Goal: Task Accomplishment & Management: Manage account settings

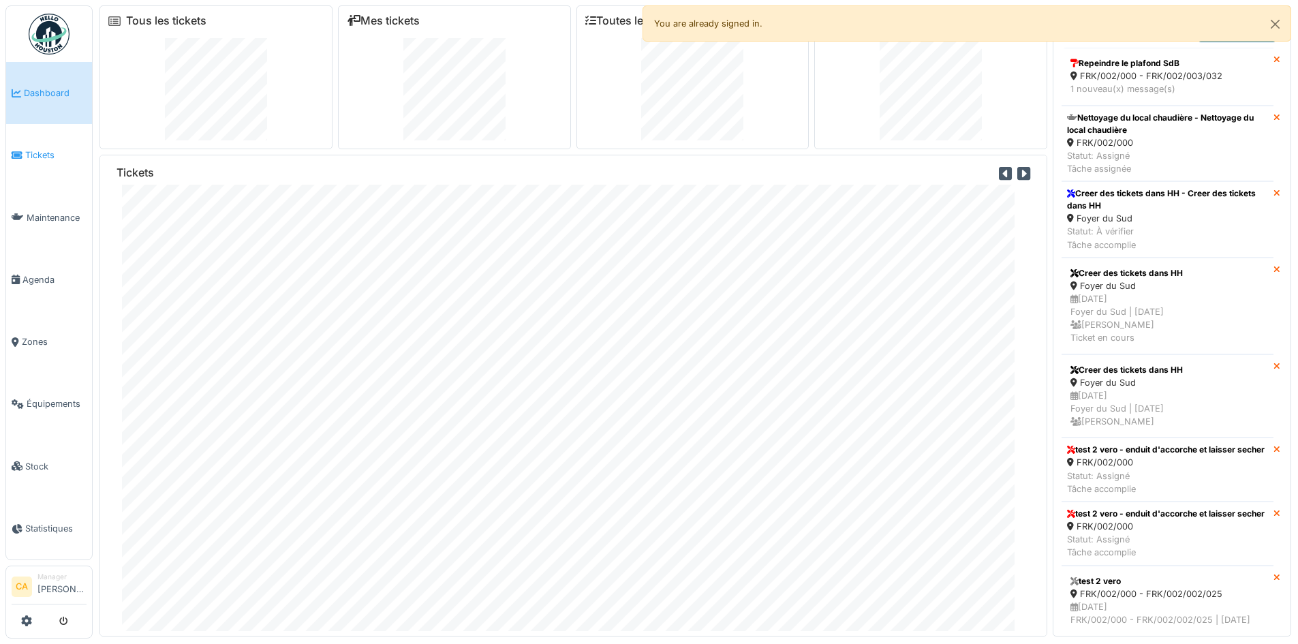
click at [6, 161] on link "Tickets" at bounding box center [49, 155] width 86 height 62
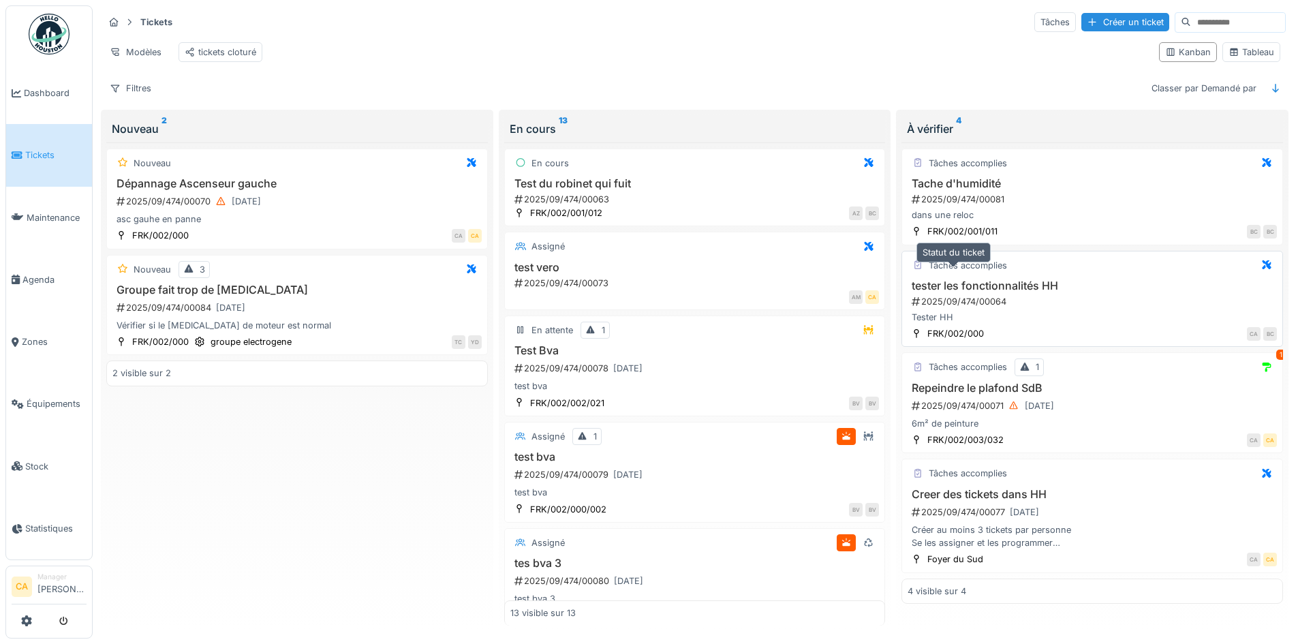
scroll to position [8, 0]
click at [773, 22] on div "Tickets Tâches Créer un ticket" at bounding box center [695, 22] width 1183 height 22
click at [1139, 423] on div "6m² de peinture" at bounding box center [1092, 423] width 369 height 13
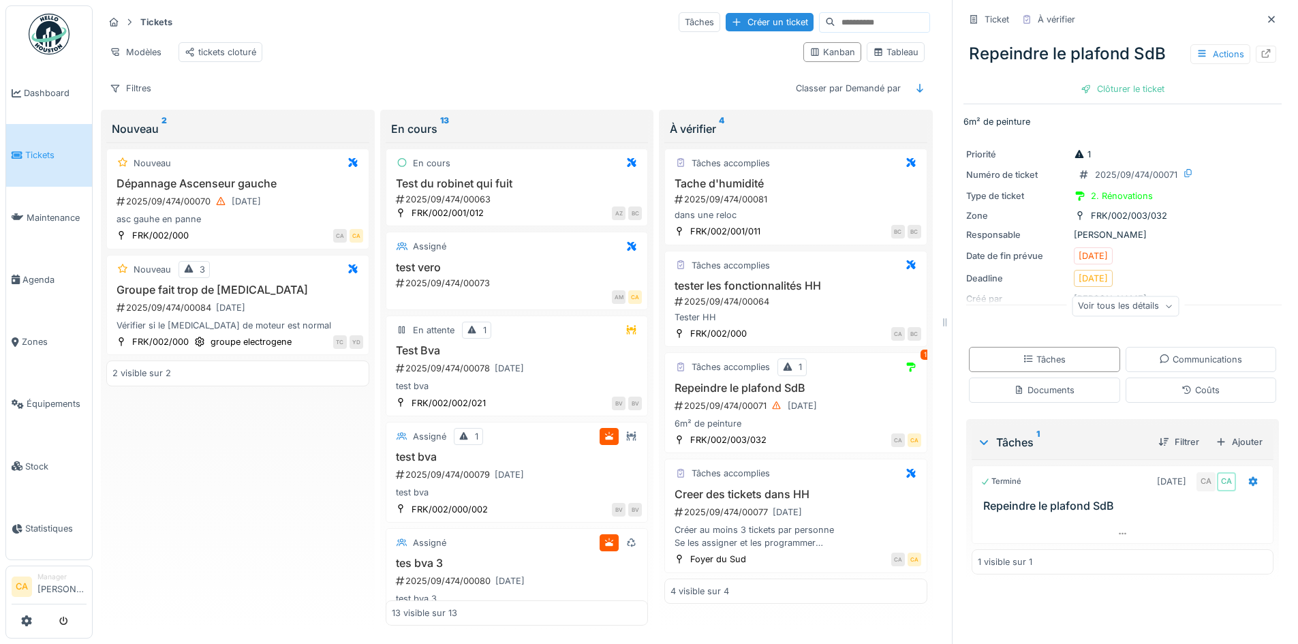
click at [616, 91] on div "Filtres Classer par Demandé par" at bounding box center [517, 88] width 827 height 20
click at [1108, 310] on div "Voir tous les détails" at bounding box center [1125, 306] width 107 height 20
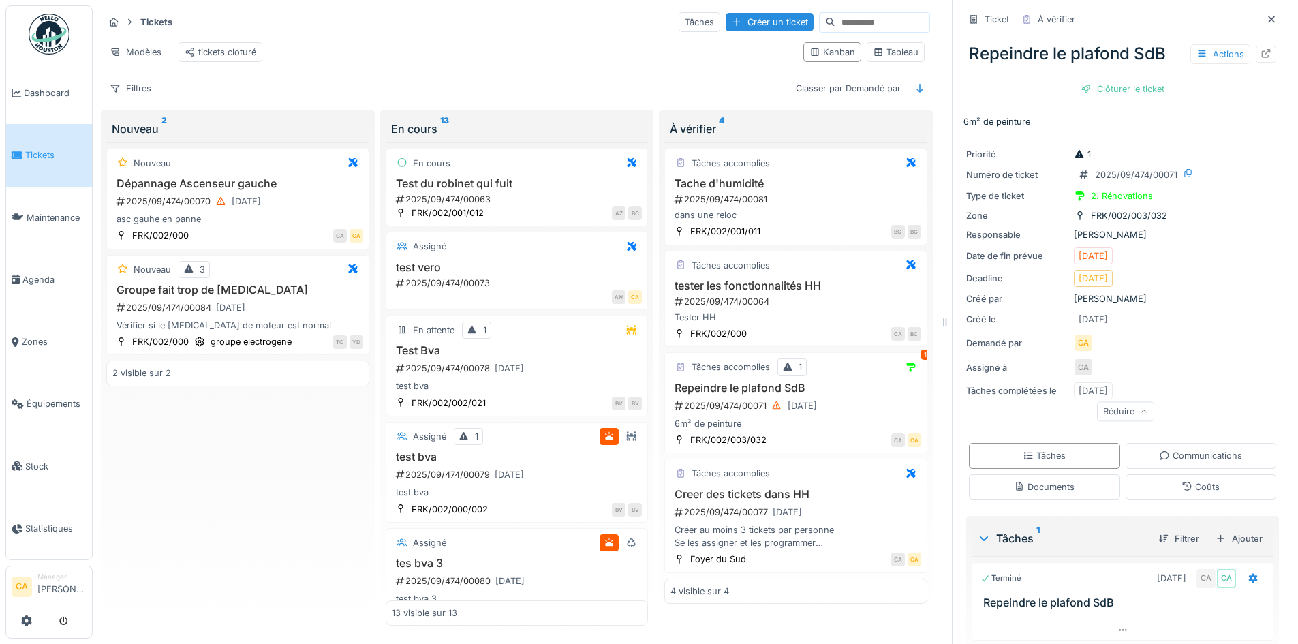
drag, startPoint x: 1119, startPoint y: 177, endPoint x: 1192, endPoint y: 317, distance: 158.2
click at [1206, 295] on div "Priorité 1 Numéro de ticket 2025/09/474/00071 Type de ticket 2. Rénovations Zon…" at bounding box center [1123, 284] width 318 height 288
click at [1165, 351] on div "Demandé par CA" at bounding box center [1122, 342] width 313 height 19
click at [1126, 450] on div "Communications" at bounding box center [1201, 455] width 151 height 25
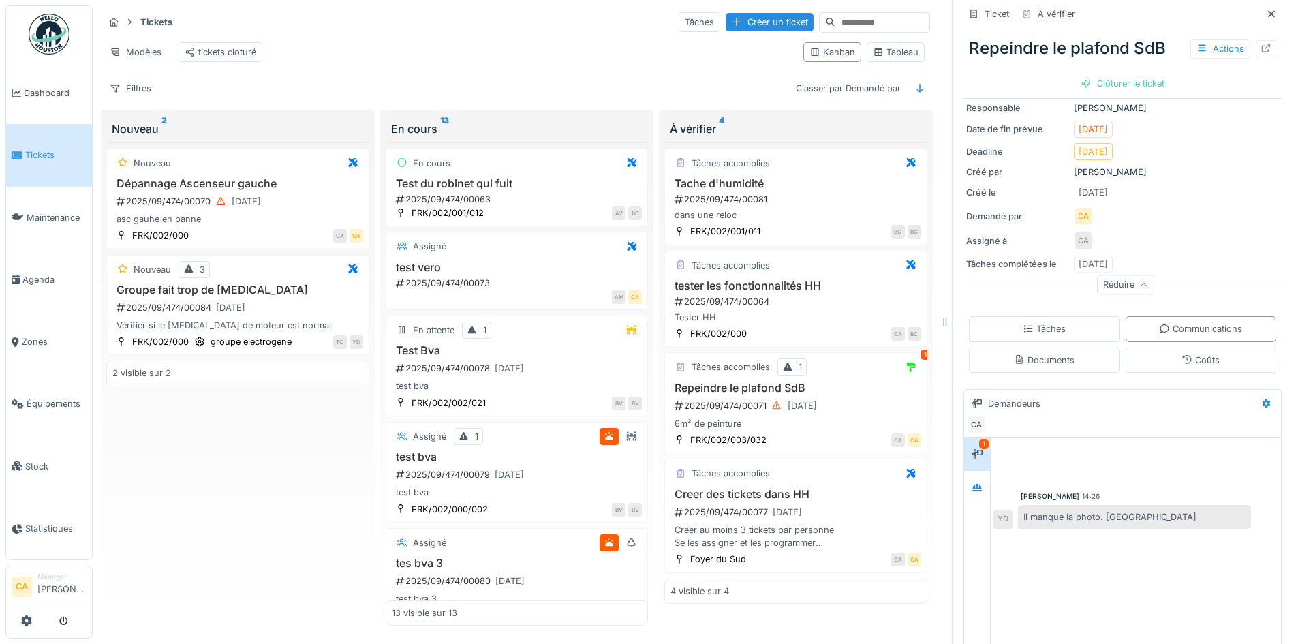
scroll to position [215, 0]
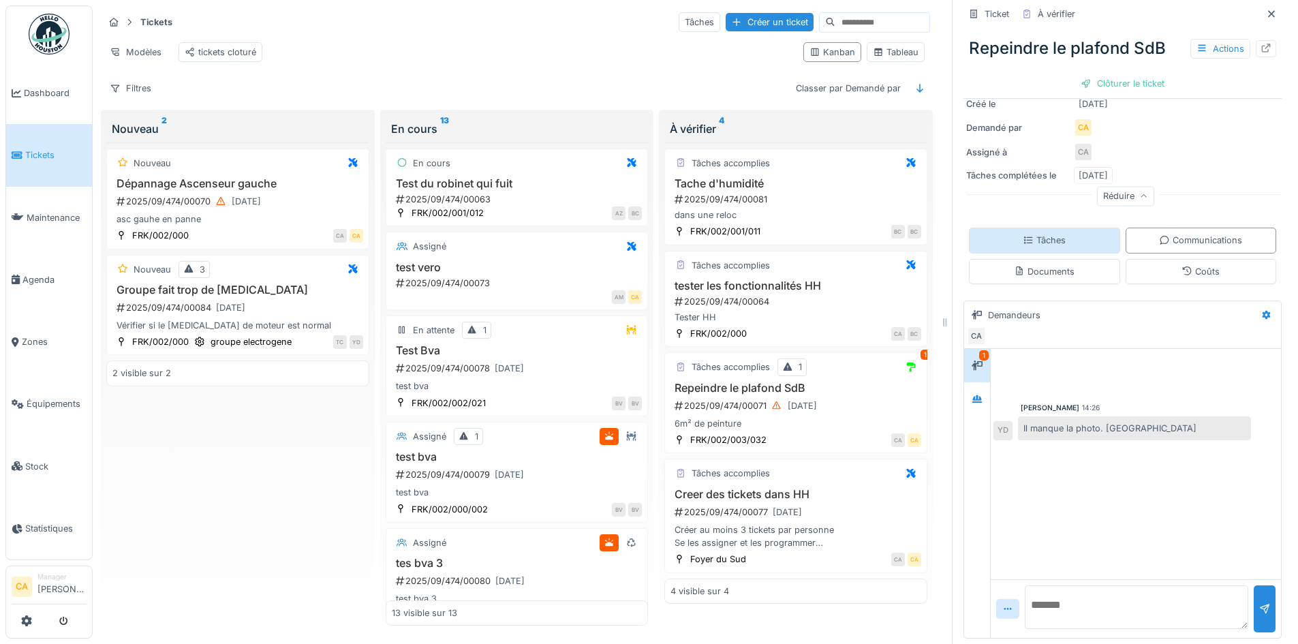
click at [1059, 237] on div "Tâches" at bounding box center [1044, 240] width 151 height 25
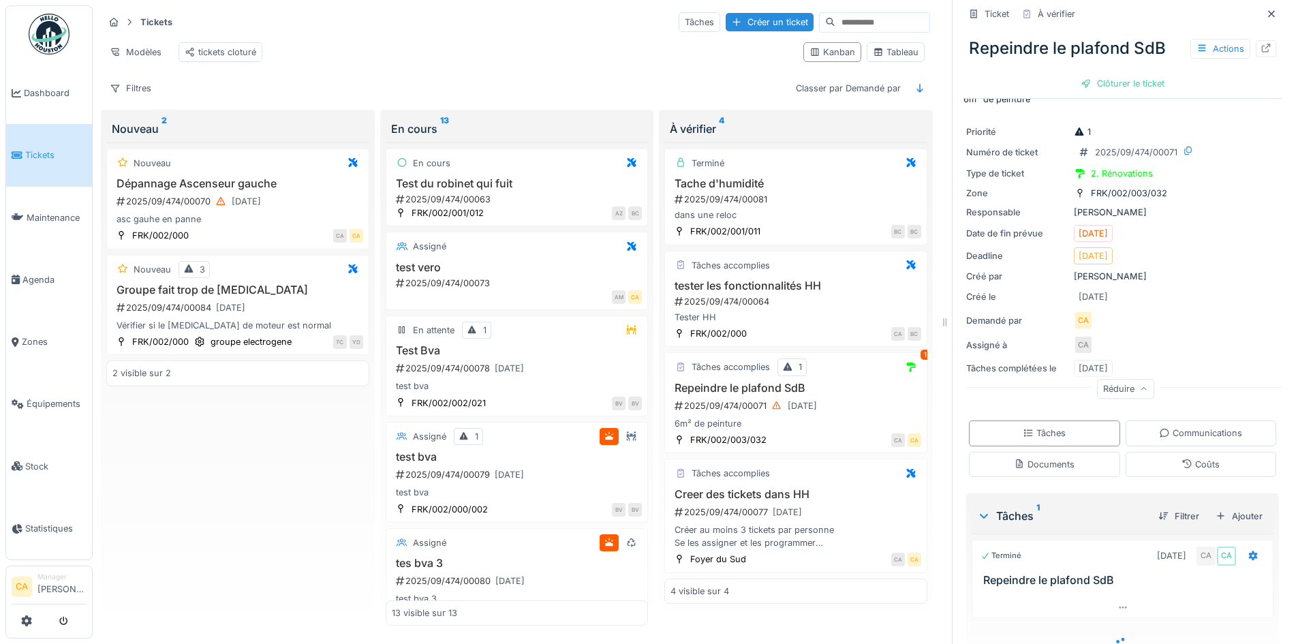
scroll to position [0, 0]
